Goal: Transaction & Acquisition: Purchase product/service

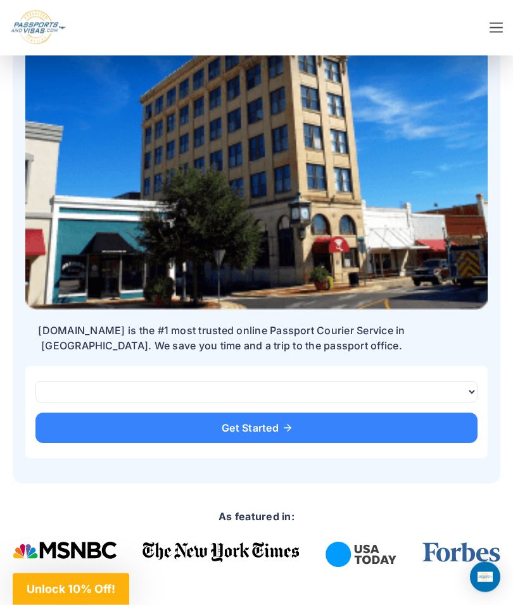
scroll to position [254, 0]
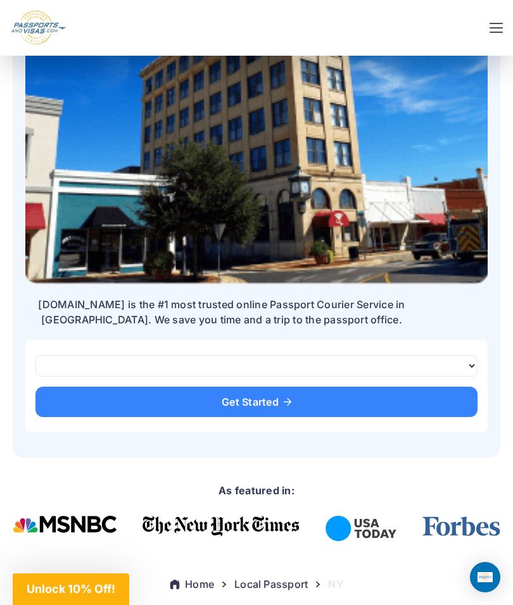
click at [52, 404] on link "Get Started" at bounding box center [256, 402] width 442 height 30
click at [69, 327] on p "[DOMAIN_NAME] is the #1 most trusted online Passport Courier Service in [GEOGRA…" at bounding box center [221, 312] width 392 height 30
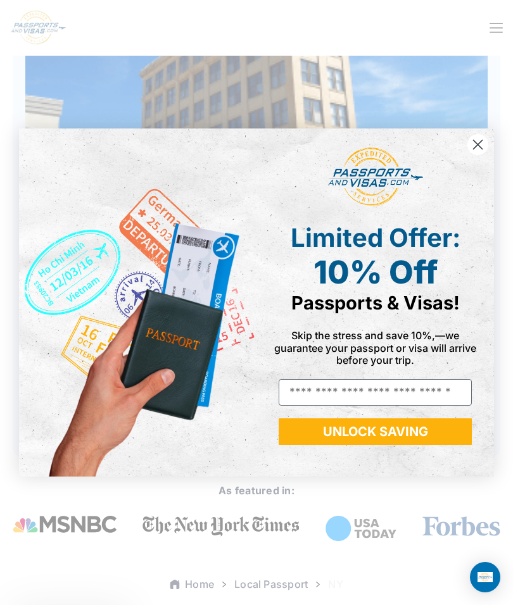
scroll to position [216, 0]
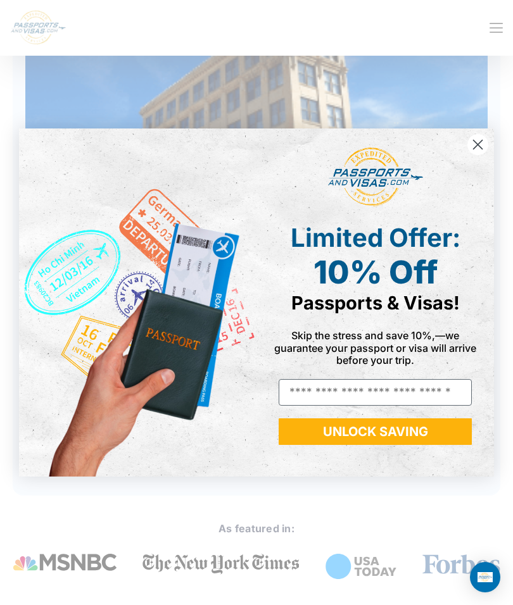
click at [480, 153] on circle "Close dialog" at bounding box center [477, 144] width 21 height 21
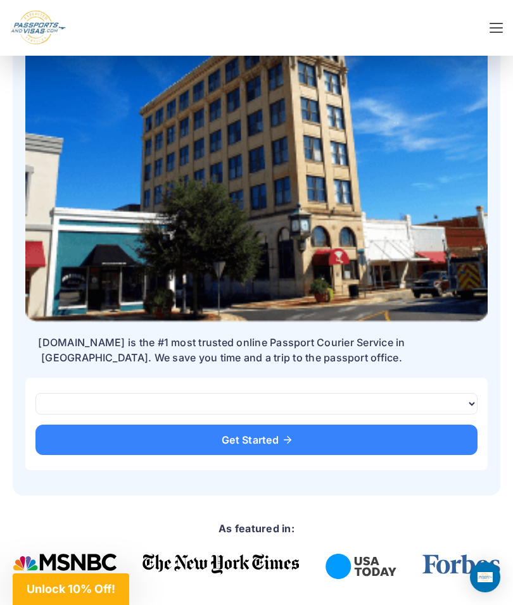
scroll to position [306, 0]
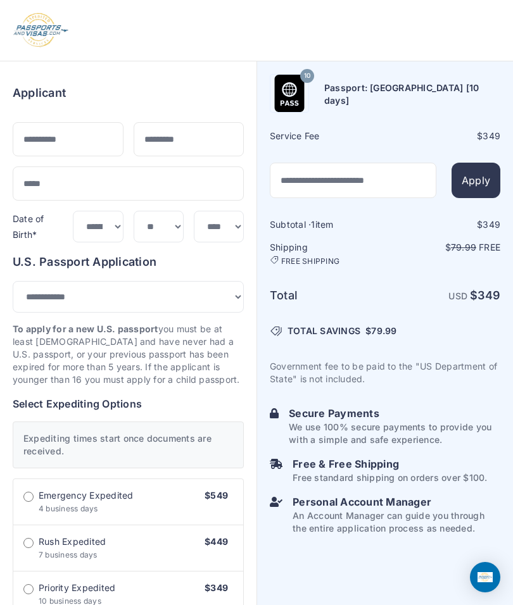
select select "***"
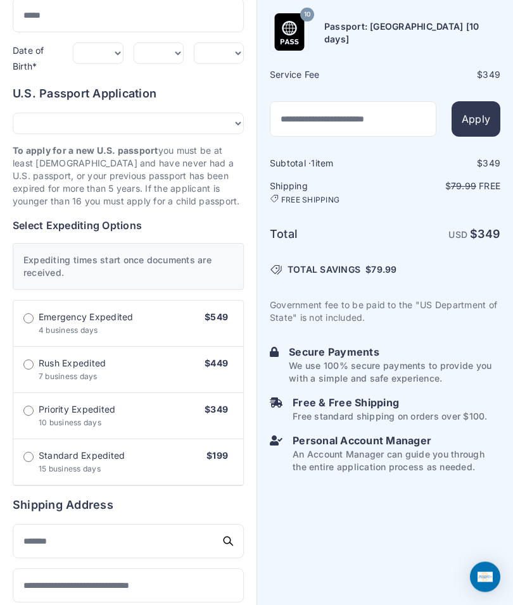
scroll to position [167, 0]
